Goal: Task Accomplishment & Management: Use online tool/utility

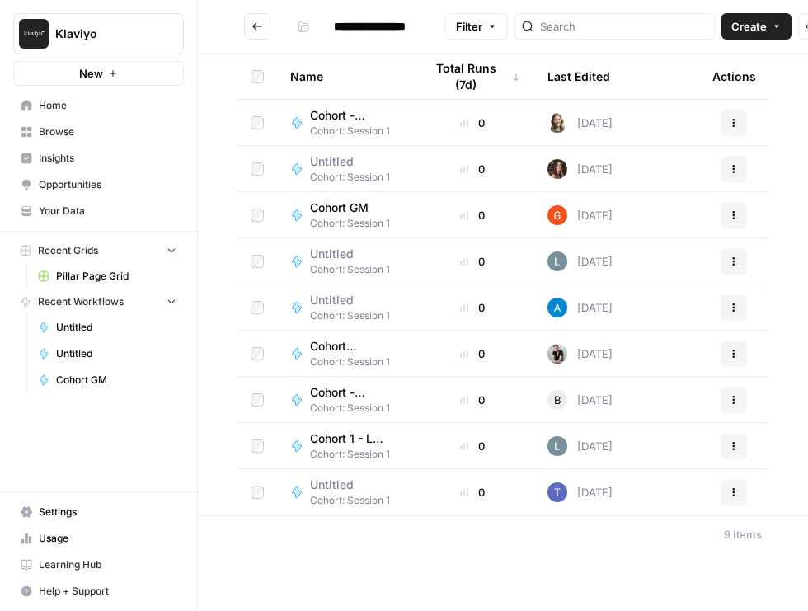
click at [721, 16] on button "Create" at bounding box center [756, 26] width 70 height 26
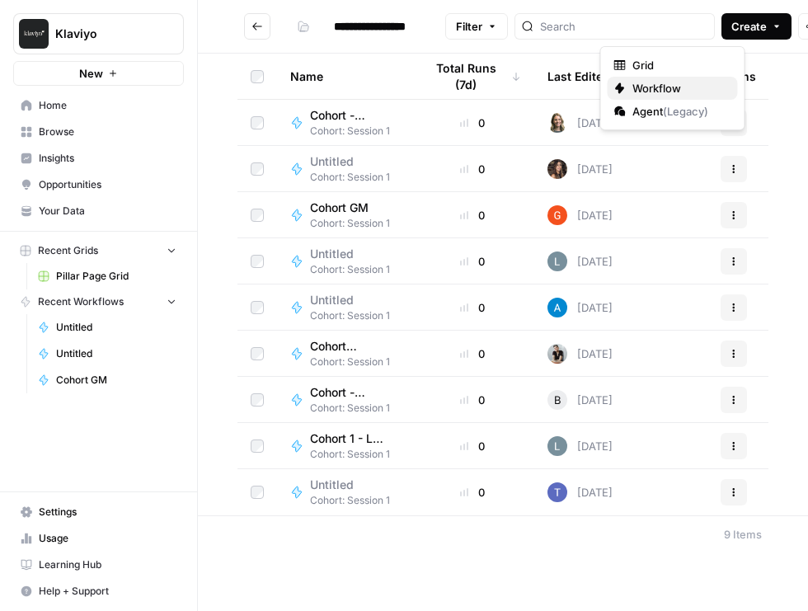
click at [672, 82] on span "Workflow" at bounding box center [678, 88] width 92 height 16
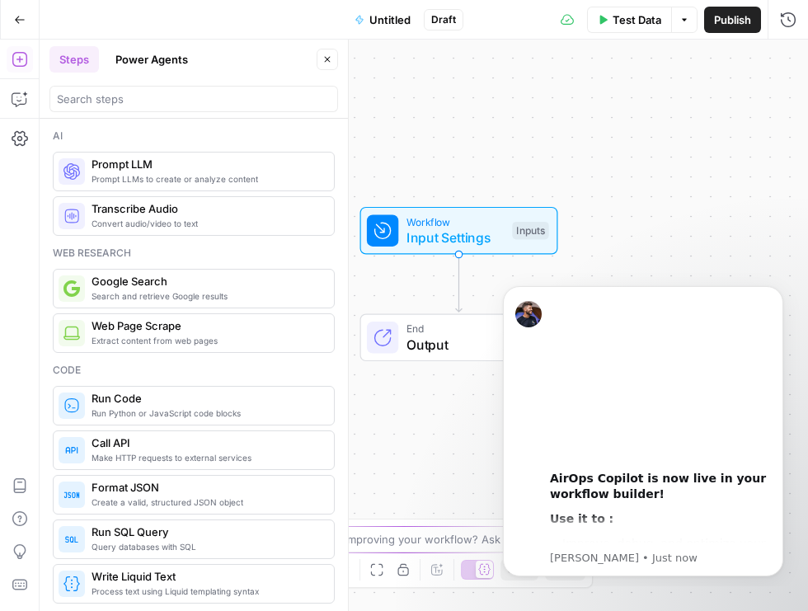
click at [390, 13] on span "Untitled" at bounding box center [389, 20] width 41 height 16
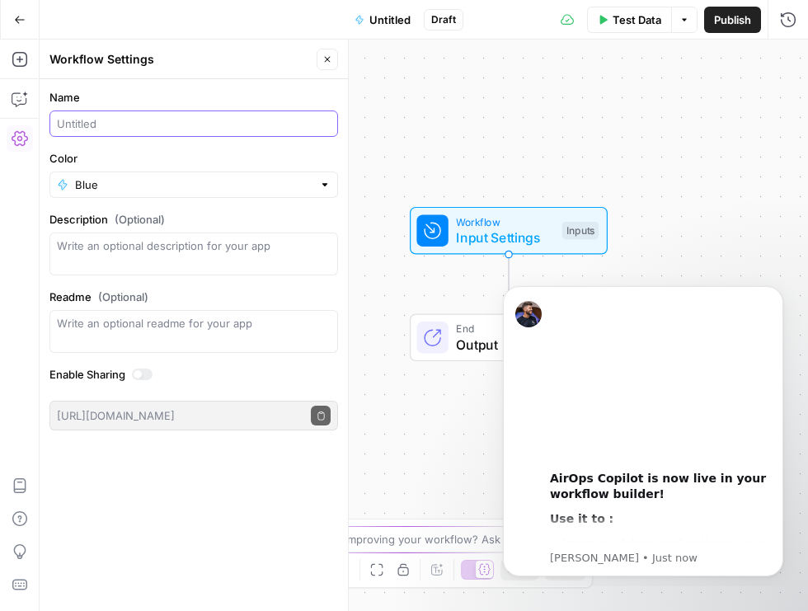
click at [124, 124] on input "Name" at bounding box center [194, 123] width 274 height 16
type input "Cohort - KLM - sandbox"
click at [555, 126] on div "Workflow Input Settings Inputs End Output" at bounding box center [424, 325] width 768 height 571
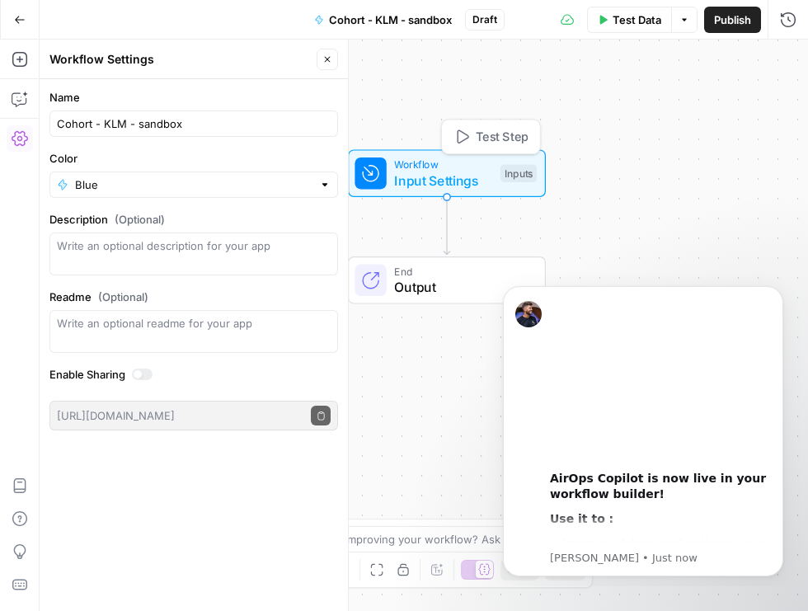
click at [522, 172] on div "Inputs" at bounding box center [518, 173] width 36 height 18
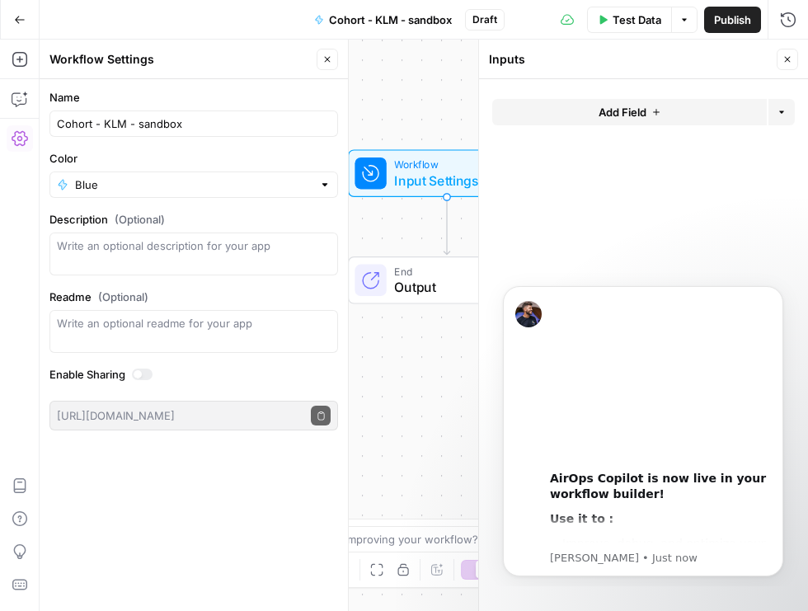
click at [461, 297] on div "Workflow Input Settings Inputs End Output" at bounding box center [424, 325] width 768 height 571
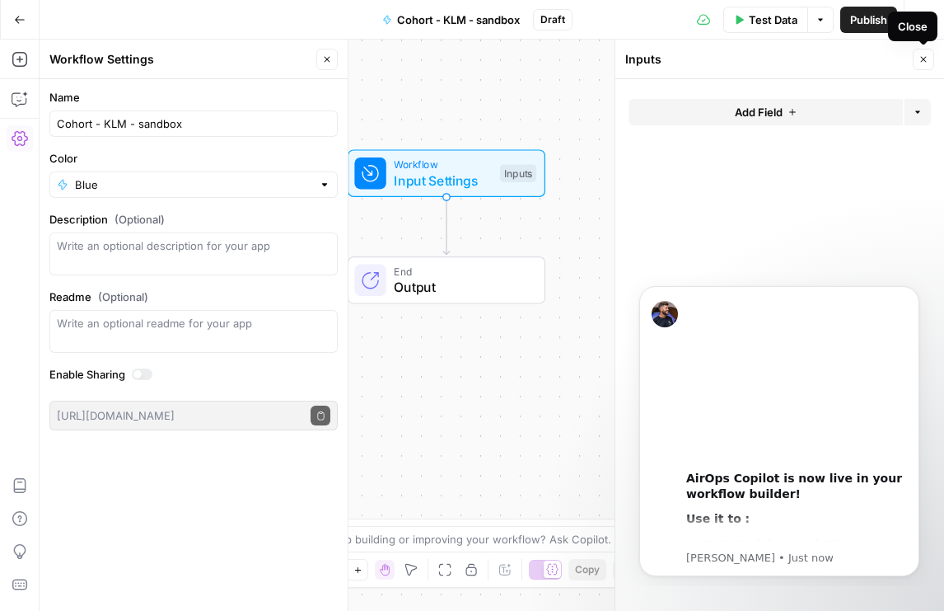
click at [753, 60] on button "Close" at bounding box center [923, 59] width 21 height 21
click at [753, 290] on icon "Dismiss notification" at bounding box center [915, 290] width 9 height 9
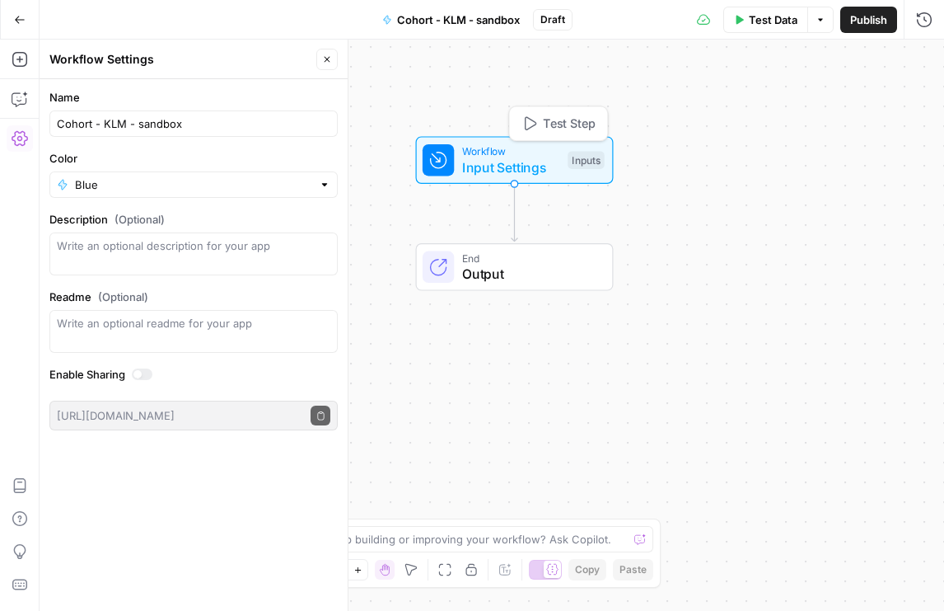
click at [586, 157] on div "Inputs" at bounding box center [586, 160] width 36 height 18
click at [703, 117] on button "Add Field" at bounding box center [766, 112] width 274 height 26
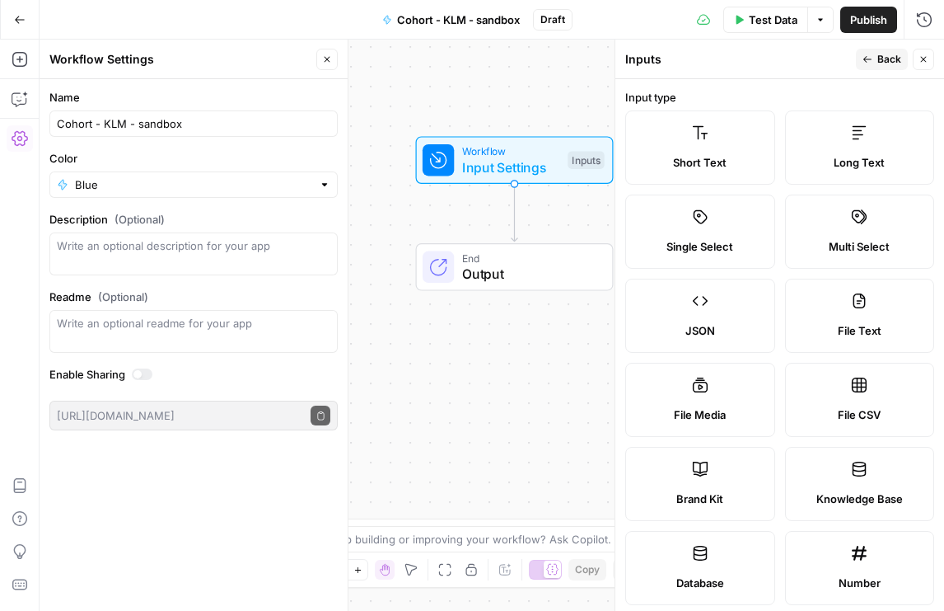
click at [699, 137] on icon at bounding box center [700, 132] width 16 height 16
click at [672, 147] on label "Short Text" at bounding box center [701, 147] width 150 height 74
click at [527, 71] on div "Workflow Input Settings Inputs End Output" at bounding box center [492, 325] width 905 height 571
